Goal: Transaction & Acquisition: Purchase product/service

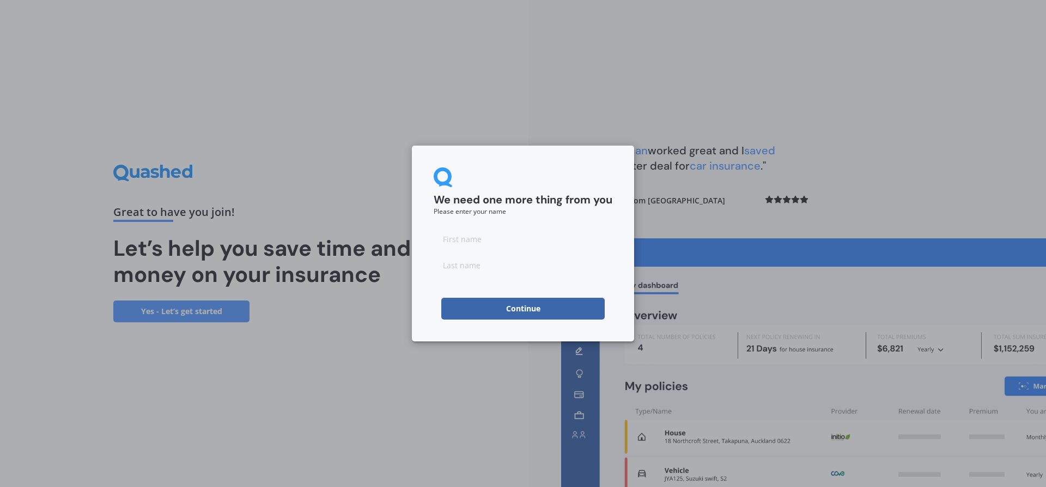
click at [528, 245] on input at bounding box center [523, 239] width 179 height 22
type input "Bayley"
click at [476, 273] on input at bounding box center [523, 265] width 179 height 22
click at [484, 284] on form "We need one more thing from you Please enter your name [PERSON_NAME] Continue" at bounding box center [523, 243] width 179 height 152
click at [486, 268] on input at bounding box center [523, 265] width 179 height 22
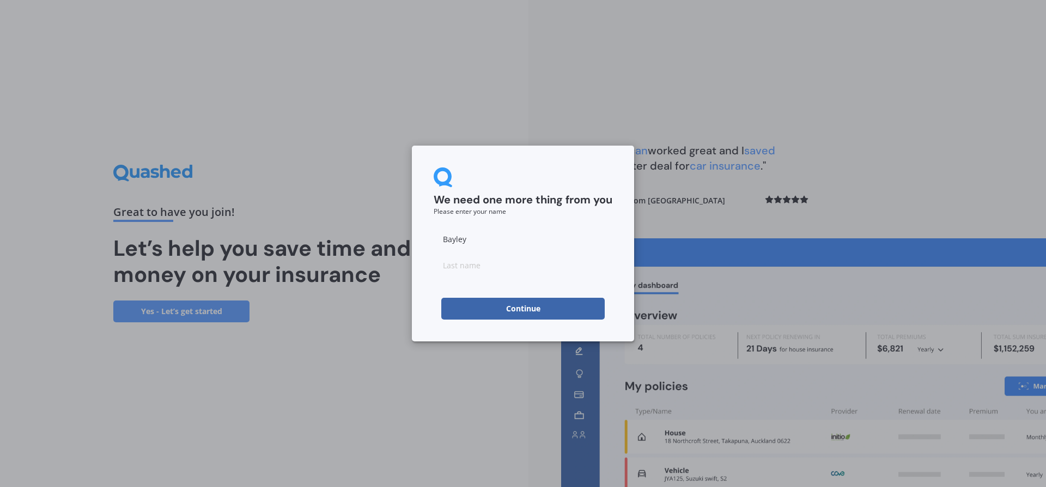
type input "[PERSON_NAME]"
click at [502, 299] on button "Continue" at bounding box center [522, 309] width 163 height 22
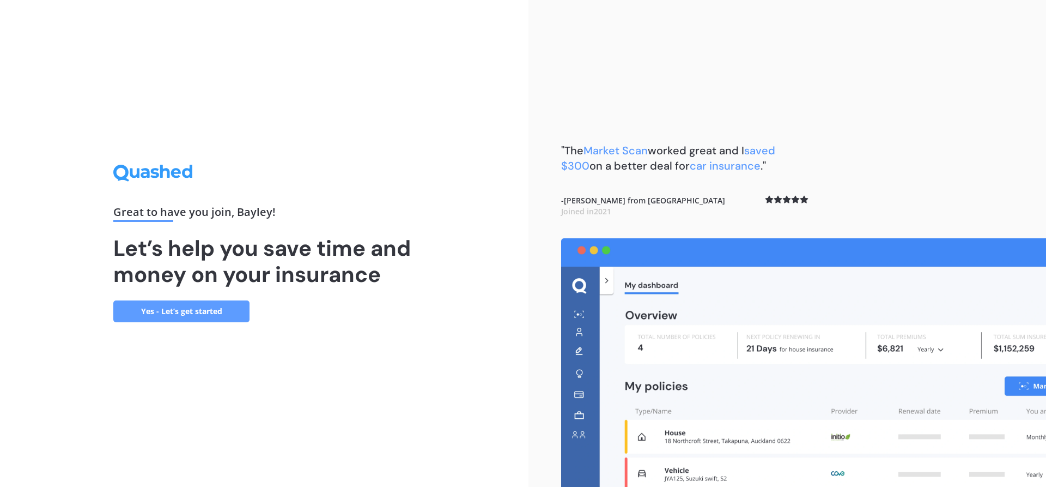
click at [238, 316] on link "Yes - Let’s get started" at bounding box center [181, 311] width 136 height 22
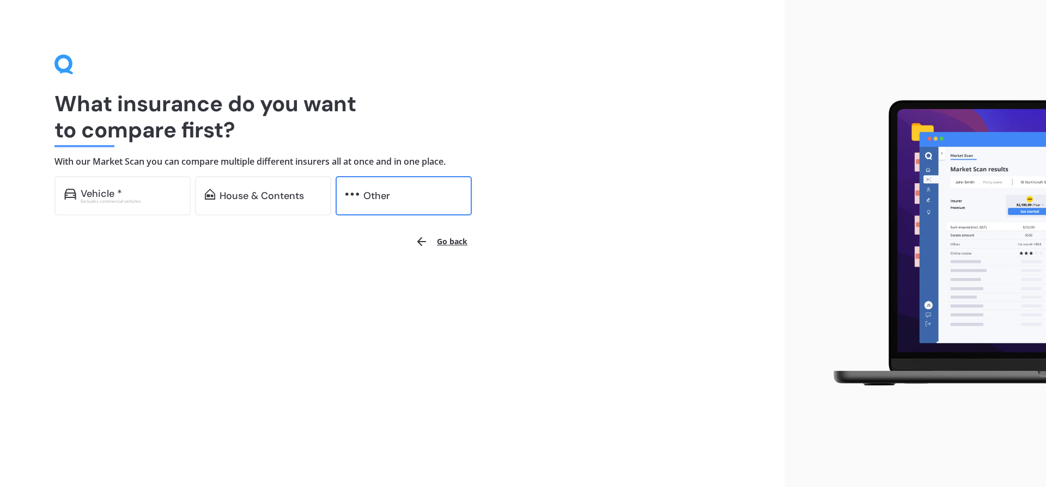
click at [385, 201] on div "Other" at bounding box center [376, 195] width 27 height 11
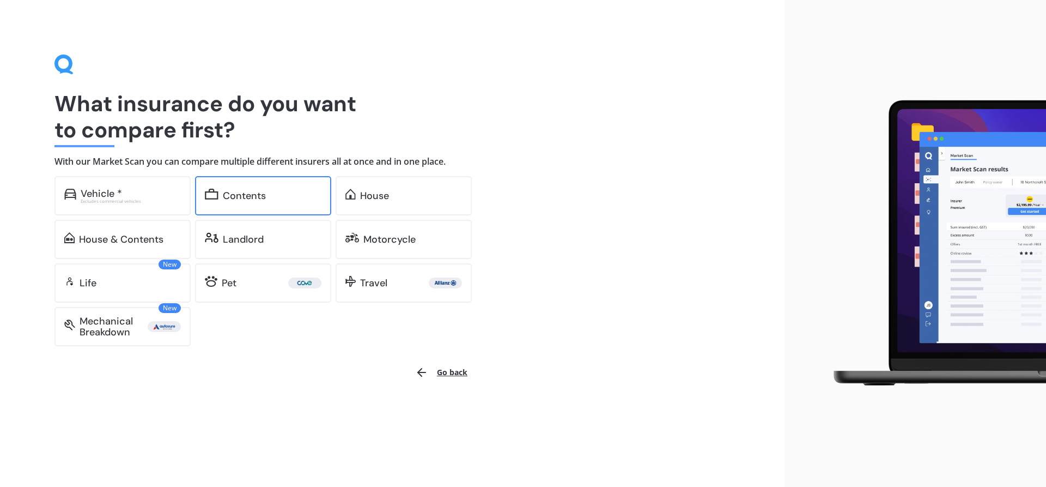
click at [289, 190] on div "Contents" at bounding box center [272, 195] width 99 height 11
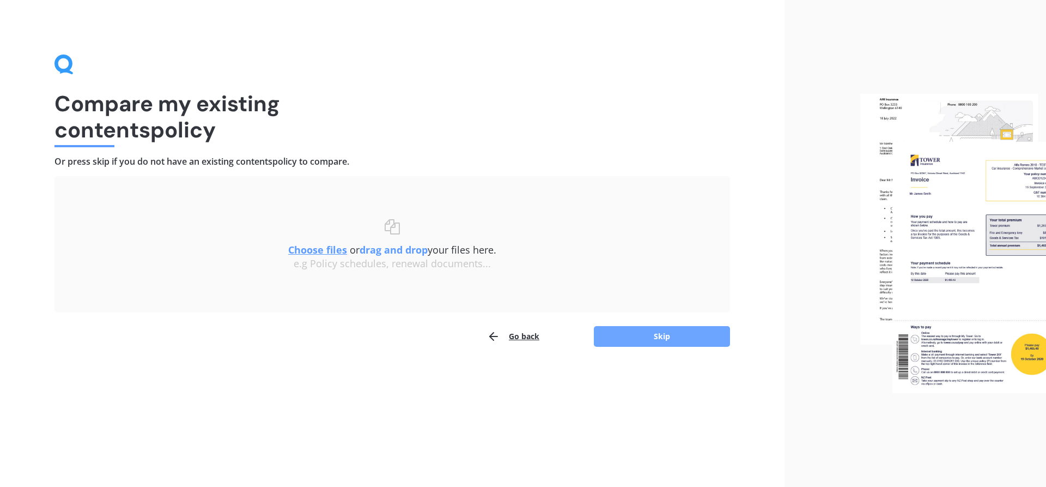
click at [687, 343] on button "Skip" at bounding box center [662, 336] width 136 height 21
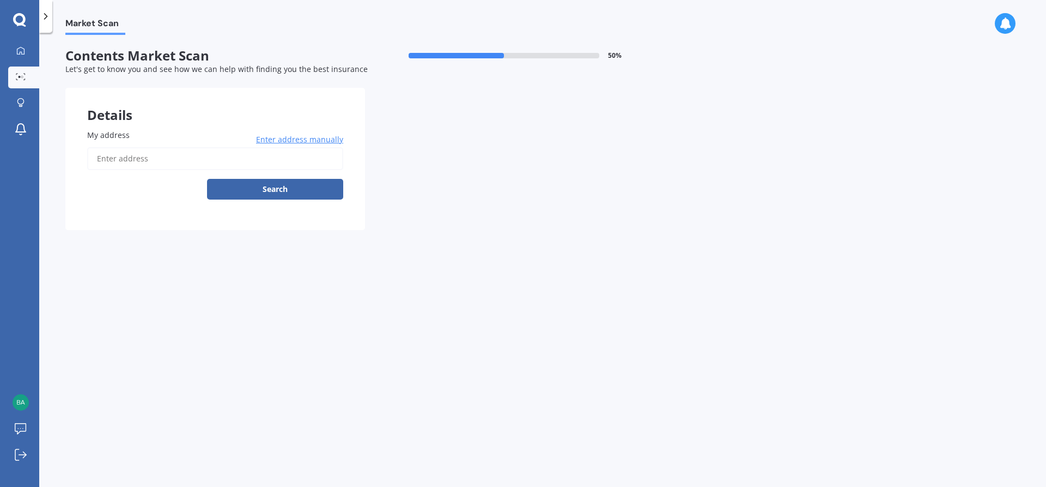
click at [236, 160] on input "My address" at bounding box center [215, 158] width 256 height 23
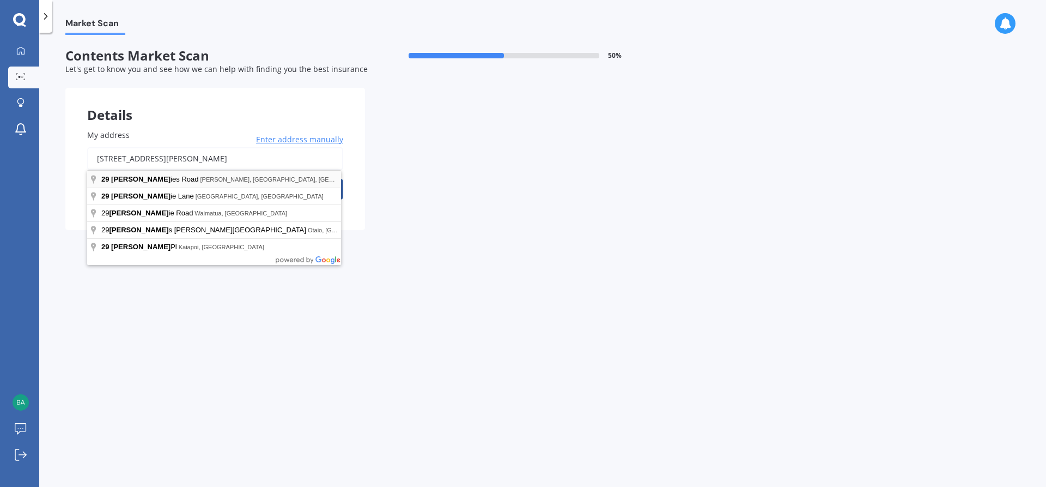
type input "[STREET_ADDRESS][PERSON_NAME] 2014"
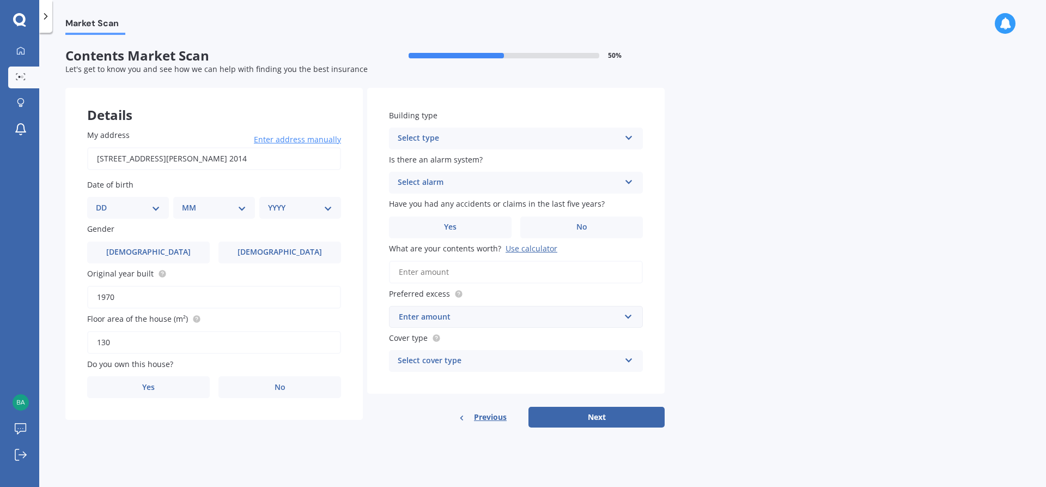
click at [150, 208] on select "DD 01 02 03 04 05 06 07 08 09 10 11 12 13 14 15 16 17 18 19 20 21 22 23 24 25 2…" at bounding box center [128, 208] width 64 height 12
select select "19"
click at [105, 202] on select "DD 01 02 03 04 05 06 07 08 09 10 11 12 13 14 15 16 17 18 19 20 21 22 23 24 25 2…" at bounding box center [128, 208] width 64 height 12
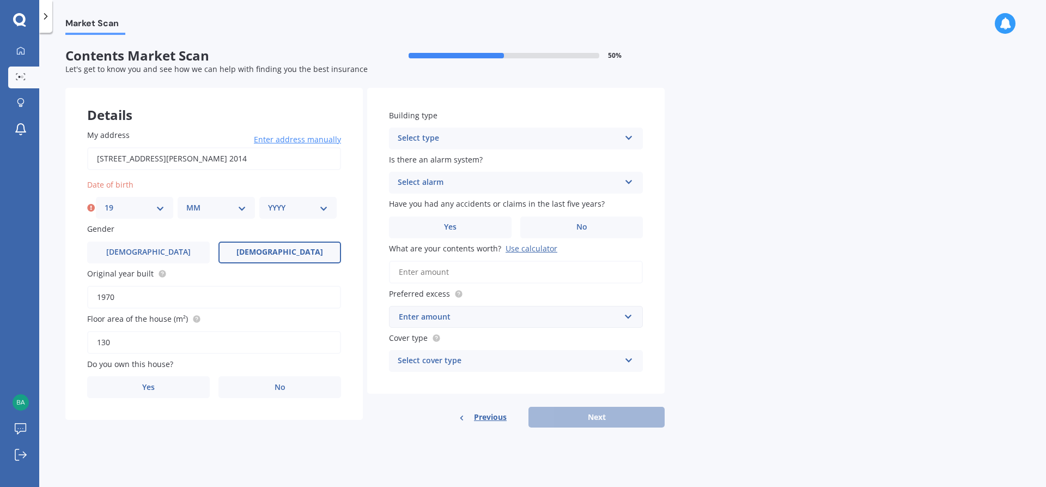
click at [320, 247] on label "[DEMOGRAPHIC_DATA]" at bounding box center [280, 252] width 123 height 22
click at [0, 0] on input "[DEMOGRAPHIC_DATA]" at bounding box center [0, 0] width 0 height 0
click at [229, 201] on div "MM 01 02 03 04 05 06 07 08 09 10 11 12" at bounding box center [216, 208] width 77 height 22
click at [242, 203] on select "MM 01 02 03 04 05 06 07 08 09 10 11 12" at bounding box center [216, 208] width 60 height 12
select select "10"
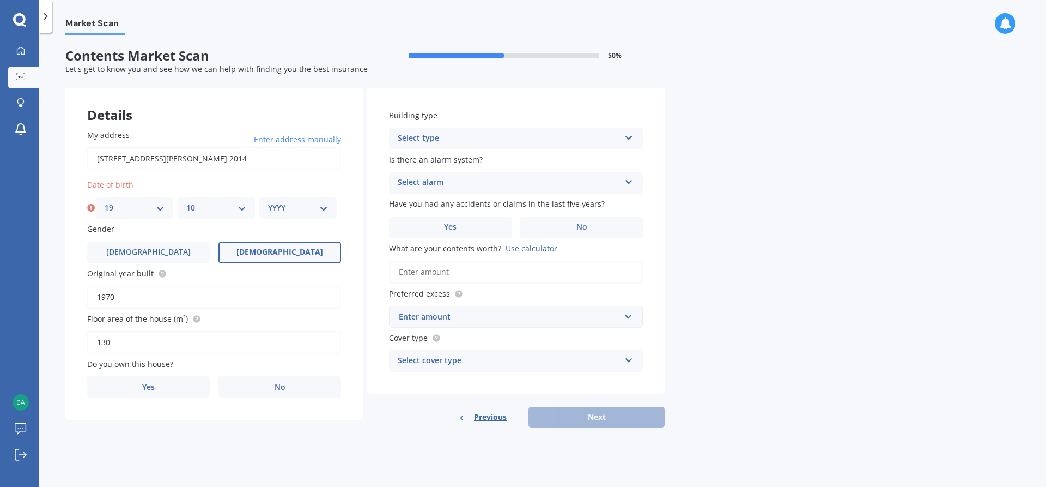
click at [186, 202] on select "MM 01 02 03 04 05 06 07 08 09 10 11 12" at bounding box center [216, 208] width 60 height 12
click at [316, 207] on select "YYYY 2009 2008 2007 2006 2005 2004 2003 2002 2001 2000 1999 1998 1997 1996 1995…" at bounding box center [298, 208] width 60 height 12
select select "1995"
click at [268, 202] on select "YYYY 2009 2008 2007 2006 2005 2004 2003 2002 2001 2000 1999 1998 1997 1996 1995…" at bounding box center [298, 208] width 60 height 12
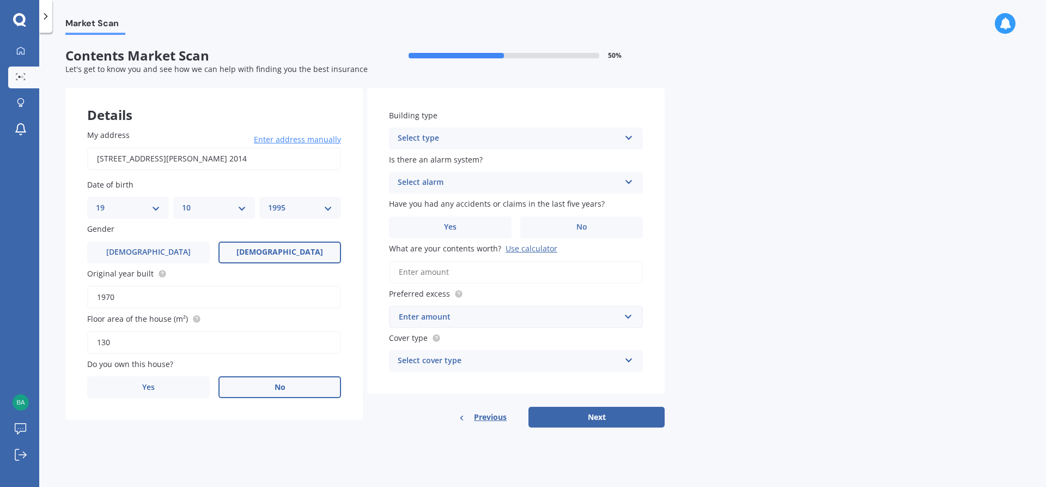
click at [264, 379] on label "No" at bounding box center [280, 387] width 123 height 22
click at [0, 0] on input "No" at bounding box center [0, 0] width 0 height 0
click at [292, 432] on div "Select occupant" at bounding box center [207, 431] width 222 height 13
click at [135, 455] on div "Tenant" at bounding box center [214, 453] width 253 height 20
click at [435, 136] on div "Select type" at bounding box center [509, 138] width 222 height 13
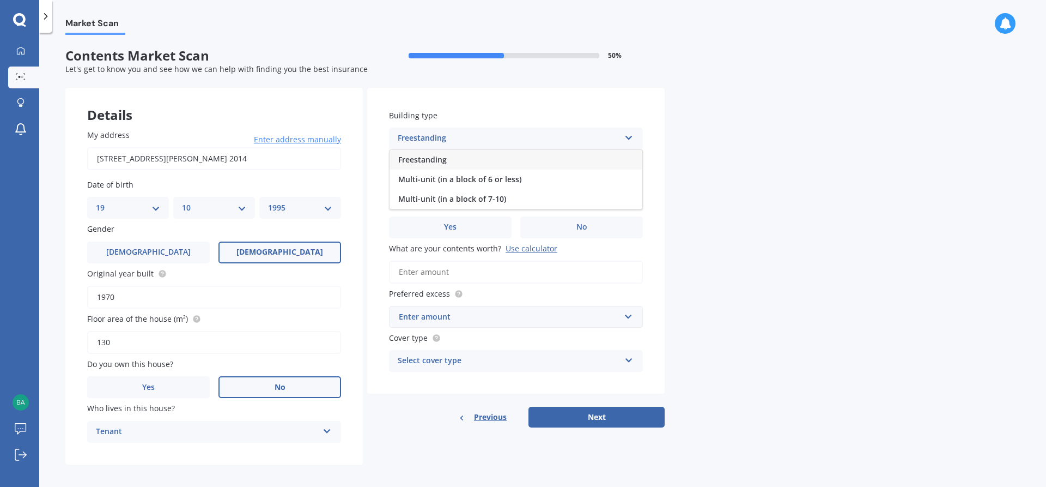
click at [440, 157] on span "Freestanding" at bounding box center [422, 159] width 49 height 10
click at [478, 184] on div "Select alarm" at bounding box center [509, 182] width 222 height 13
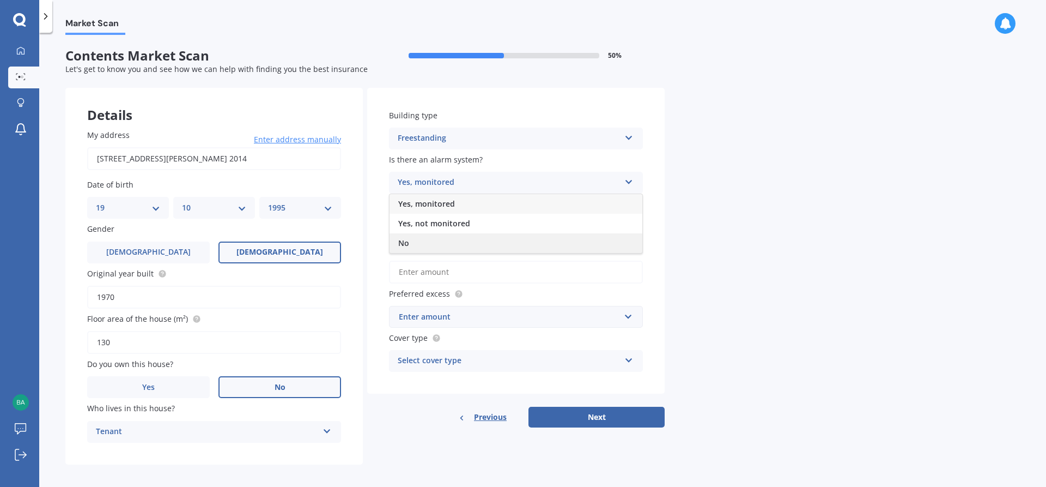
click at [432, 240] on div "No" at bounding box center [516, 243] width 253 height 20
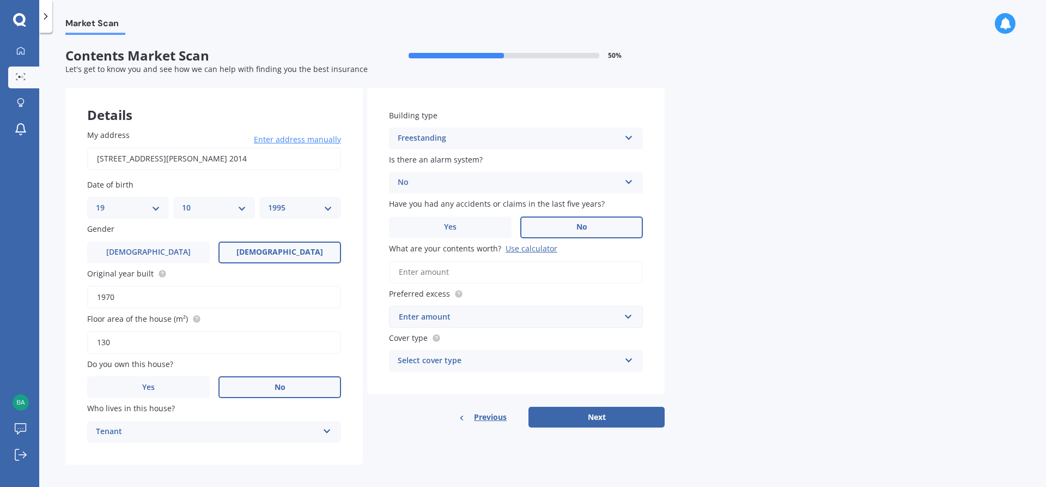
click at [579, 219] on label "No" at bounding box center [581, 227] width 123 height 22
click at [0, 0] on input "No" at bounding box center [0, 0] width 0 height 0
click at [507, 270] on input "What are your contents worth? Use calculator" at bounding box center [516, 271] width 254 height 23
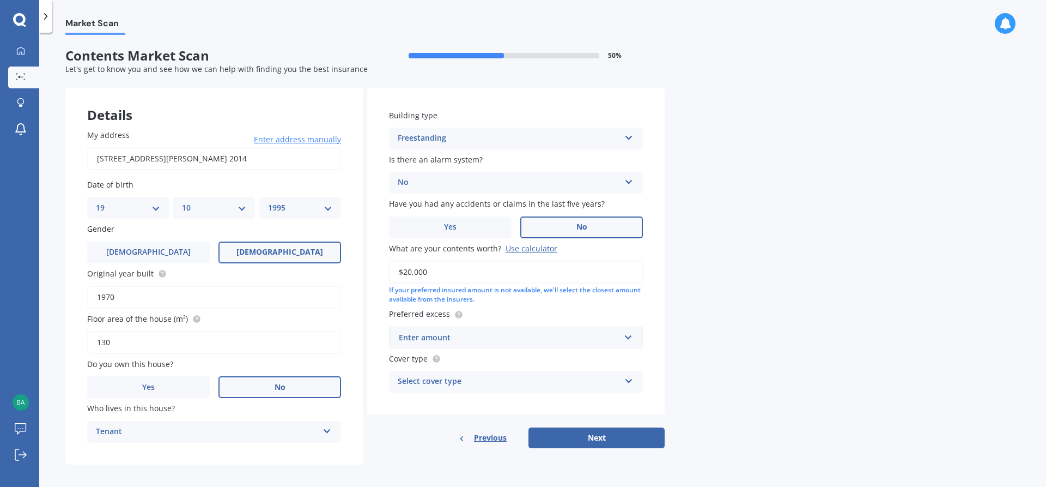
type input "$20,000"
click at [502, 340] on div "Enter amount" at bounding box center [509, 337] width 221 height 12
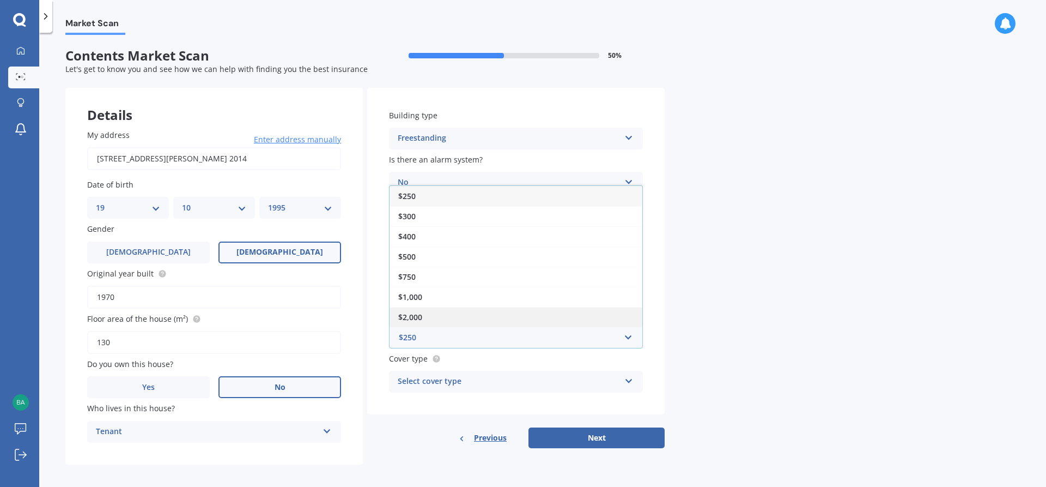
click at [435, 318] on div "$2,000" at bounding box center [516, 317] width 253 height 20
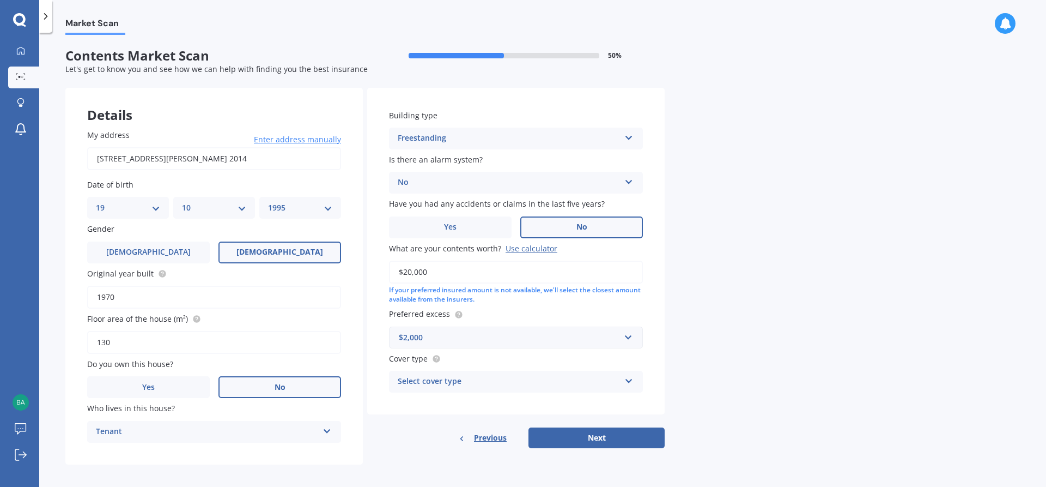
click at [474, 380] on div "Select cover type" at bounding box center [509, 381] width 222 height 13
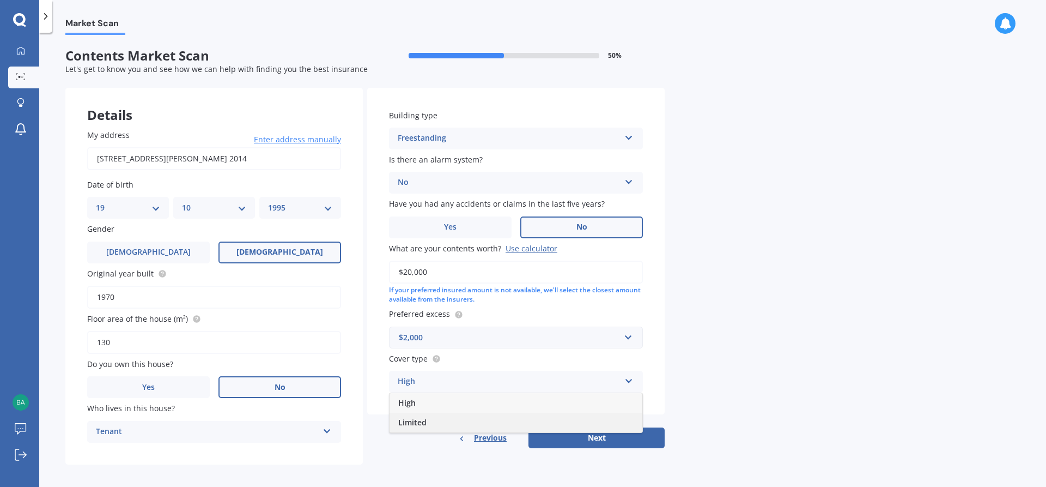
click at [438, 421] on div "Limited" at bounding box center [516, 423] width 253 height 20
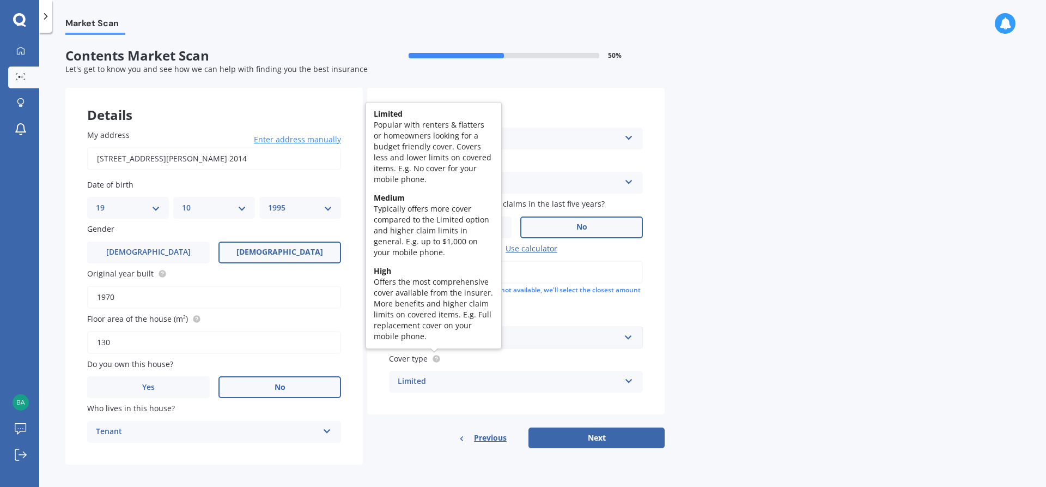
click at [436, 355] on circle at bounding box center [436, 358] width 7 height 7
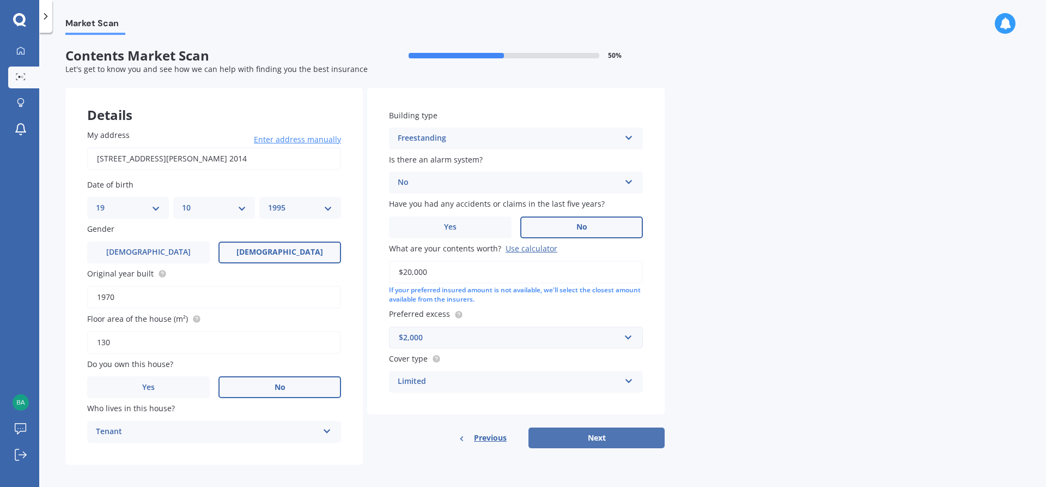
click at [604, 432] on button "Next" at bounding box center [597, 437] width 136 height 21
select select "19"
select select "10"
select select "1995"
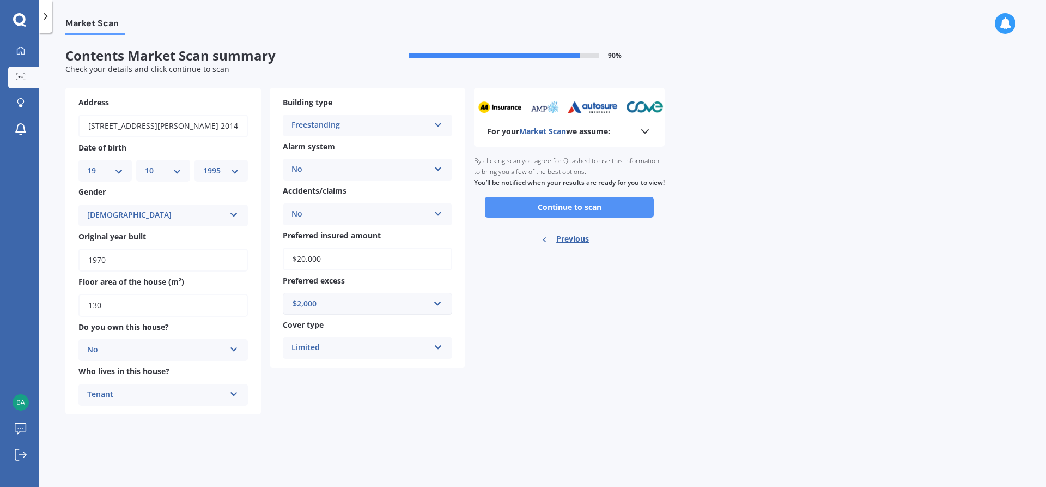
click at [594, 217] on button "Continue to scan" at bounding box center [569, 207] width 169 height 21
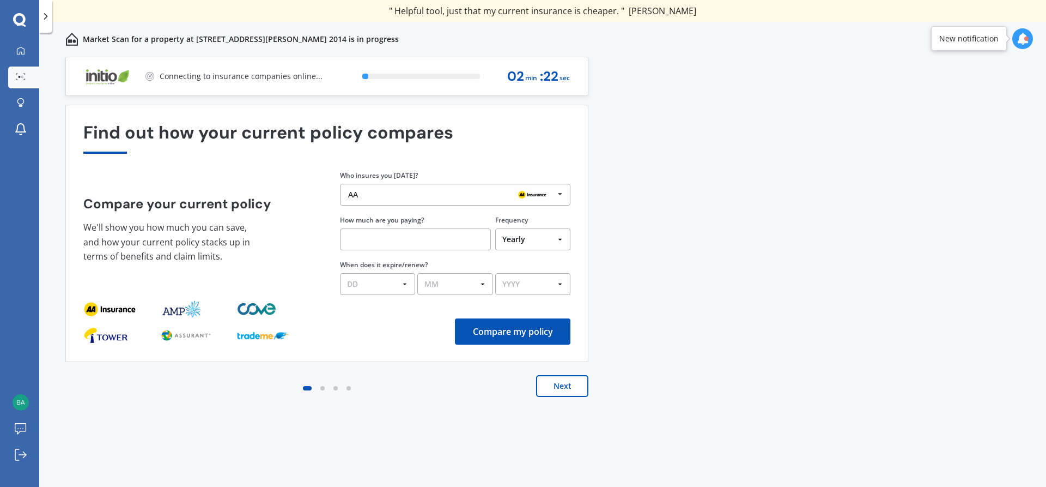
click at [564, 193] on icon at bounding box center [560, 194] width 16 height 20
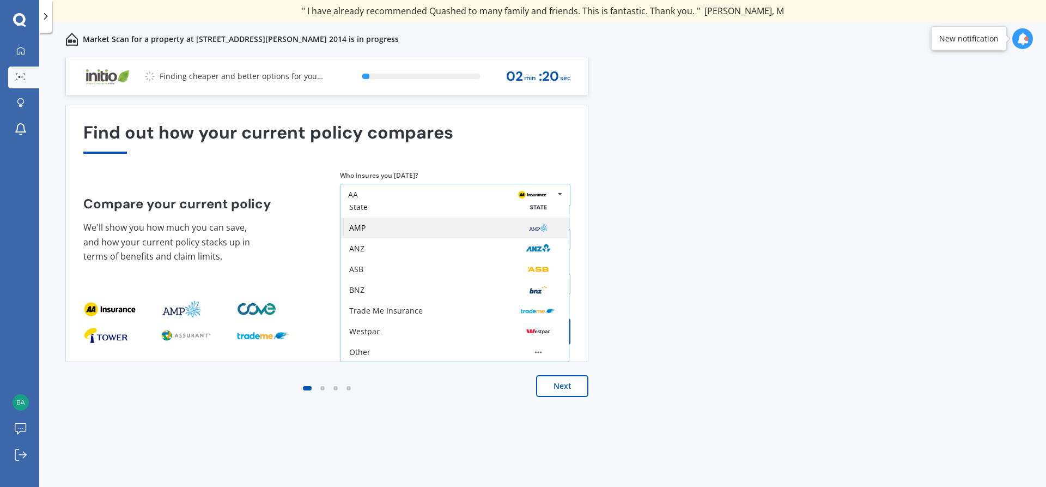
scroll to position [71, 0]
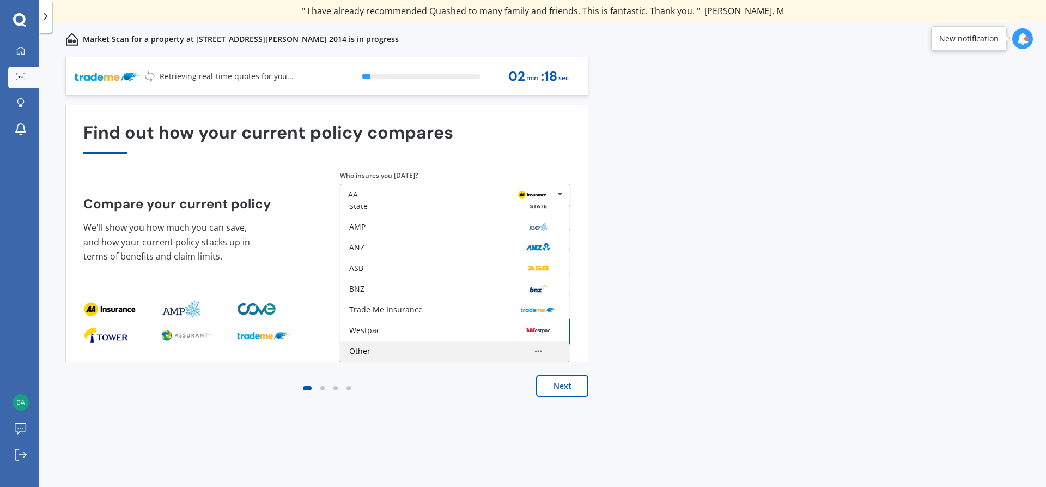
click at [496, 345] on div "Other" at bounding box center [455, 351] width 228 height 21
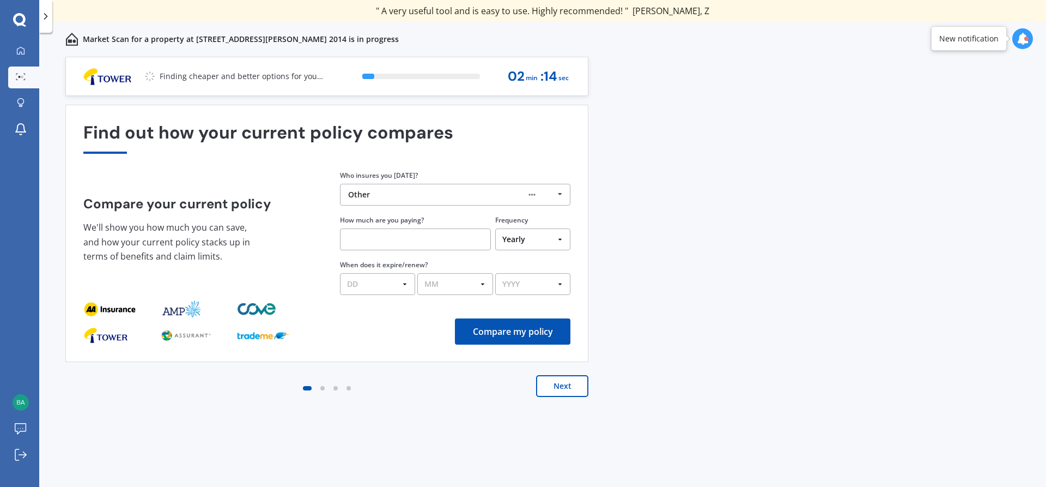
click at [561, 389] on button "Next" at bounding box center [562, 386] width 52 height 22
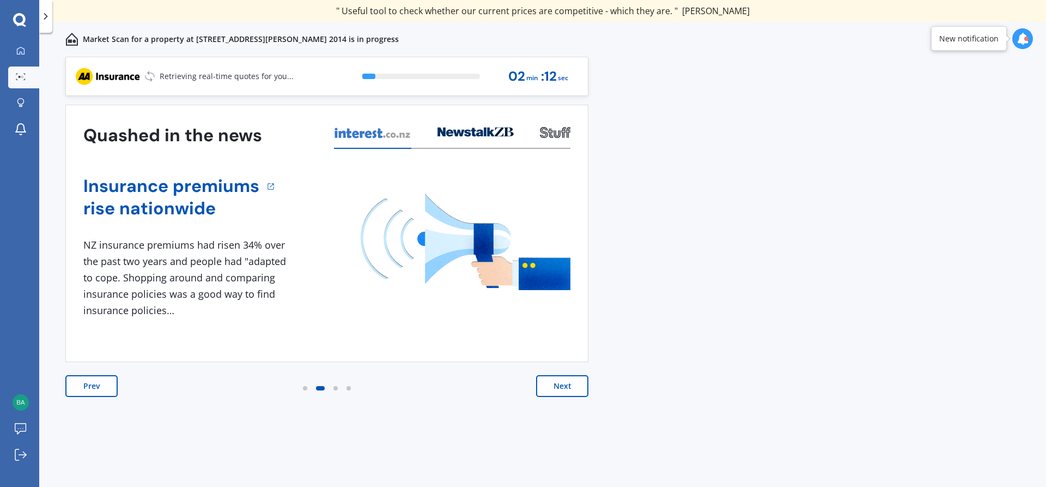
click at [561, 389] on button "Next" at bounding box center [562, 386] width 52 height 22
